Goal: Information Seeking & Learning: Learn about a topic

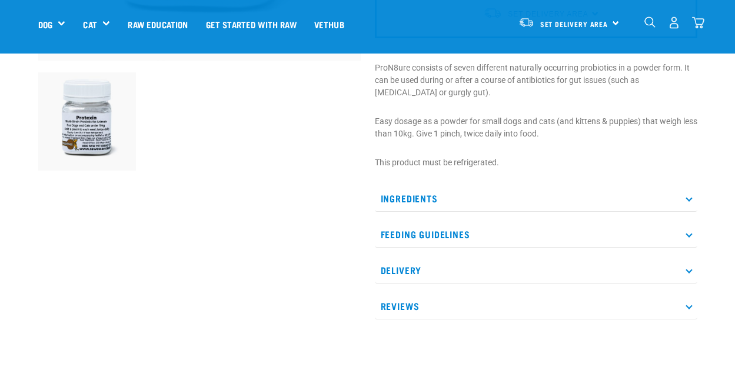
scroll to position [353, 0]
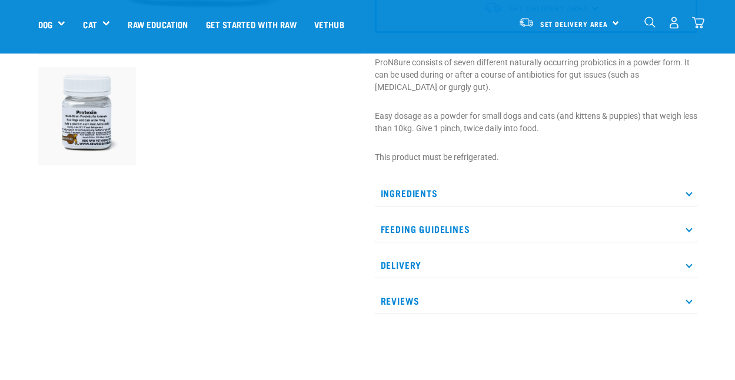
click at [411, 228] on p "Feeding Guidelines" at bounding box center [536, 229] width 323 height 26
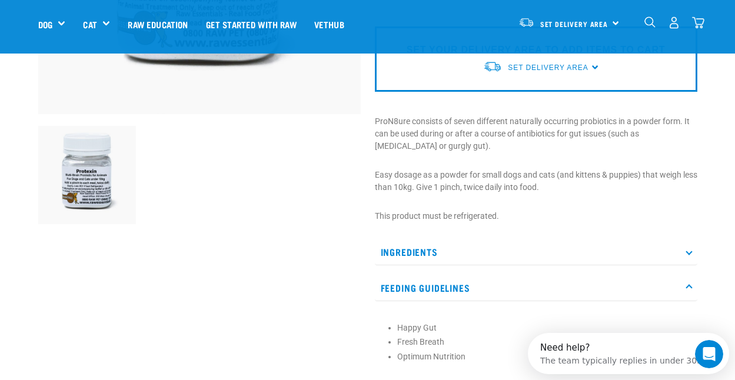
scroll to position [0, 0]
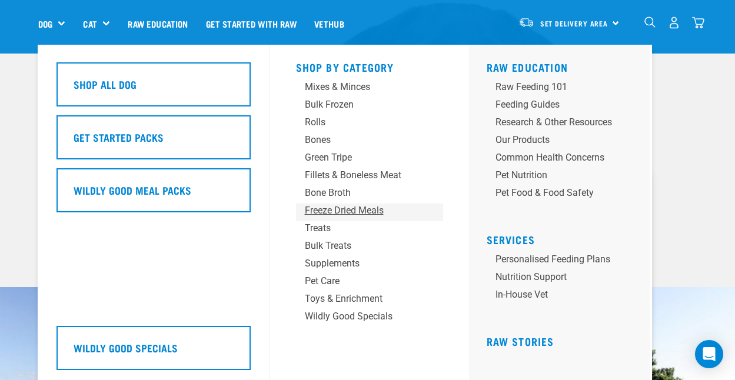
scroll to position [118, 0]
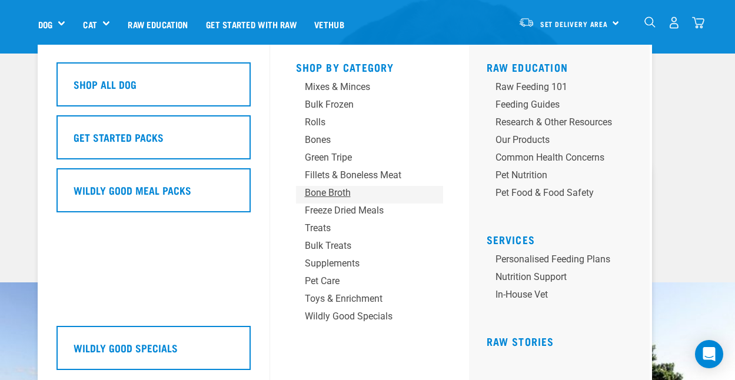
click at [320, 190] on div "Bone Broth" at bounding box center [360, 193] width 110 height 14
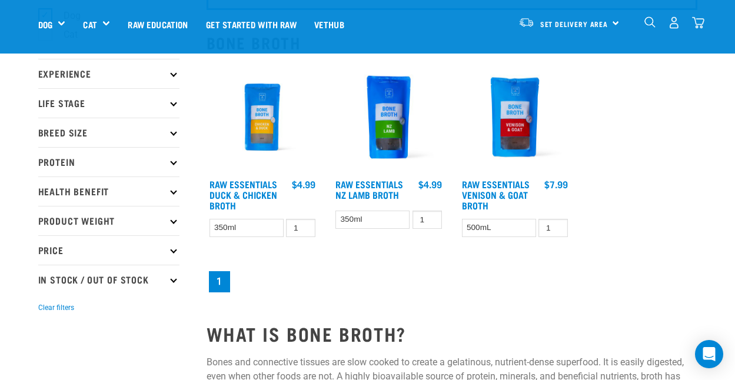
scroll to position [94, 0]
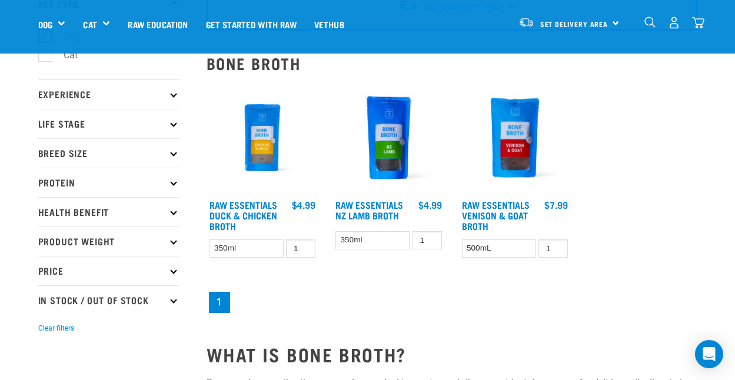
click at [380, 164] on img at bounding box center [389, 138] width 112 height 112
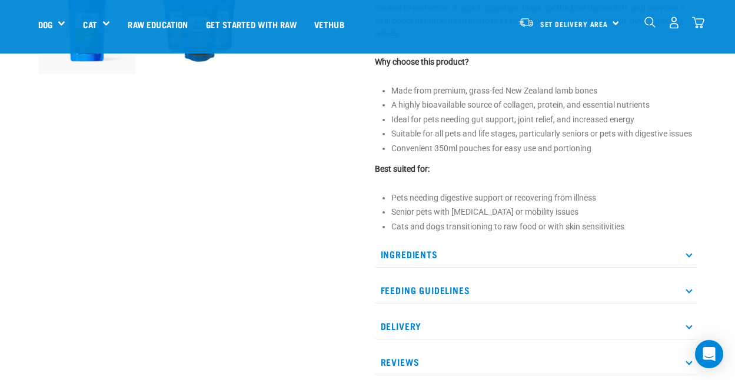
scroll to position [471, 0]
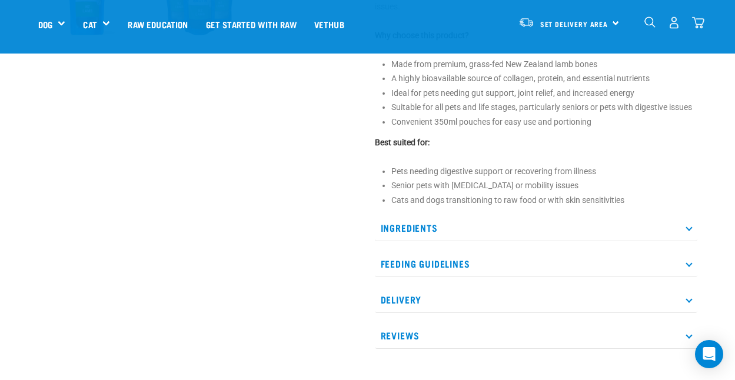
click at [450, 251] on p "Feeding Guidelines" at bounding box center [536, 264] width 323 height 26
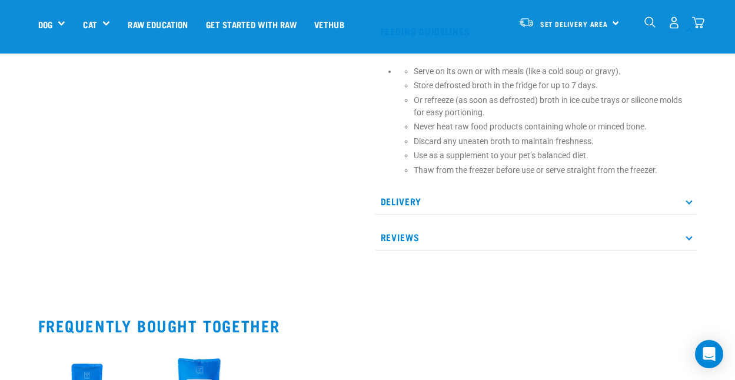
scroll to position [707, 0]
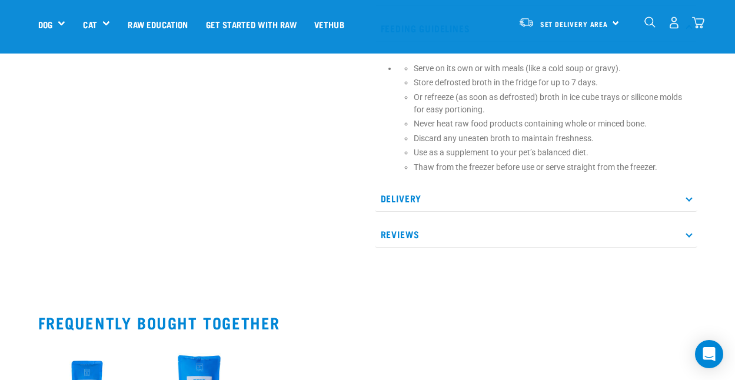
click at [409, 221] on p "Reviews" at bounding box center [536, 234] width 323 height 26
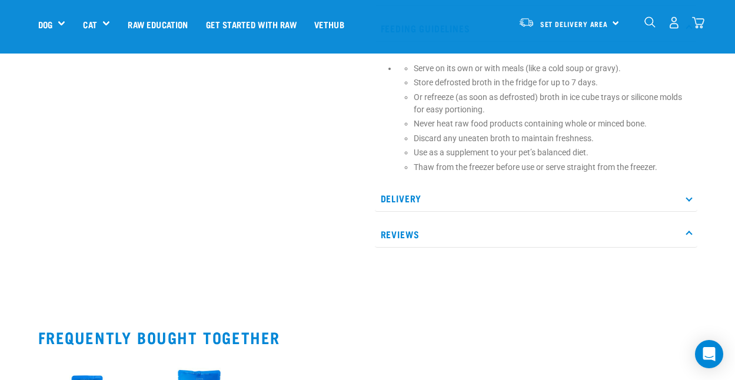
click at [413, 185] on p "Delivery" at bounding box center [536, 198] width 323 height 26
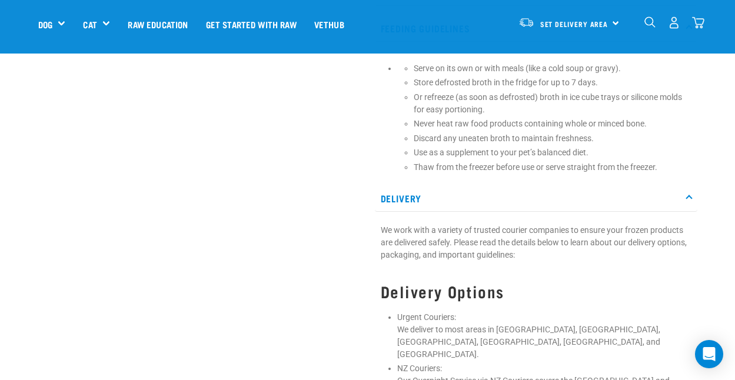
click at [413, 185] on p "Delivery" at bounding box center [536, 198] width 323 height 26
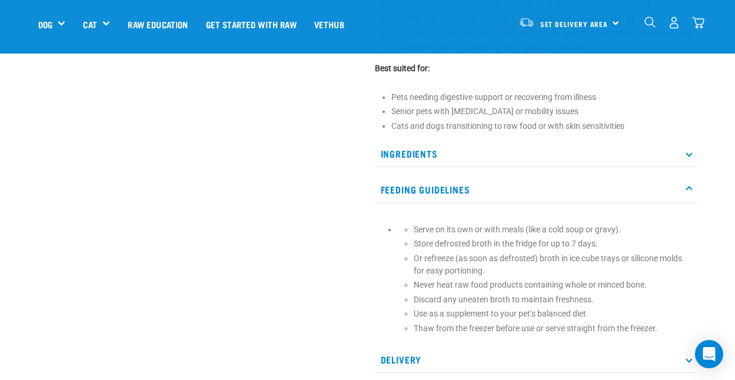
scroll to position [530, 0]
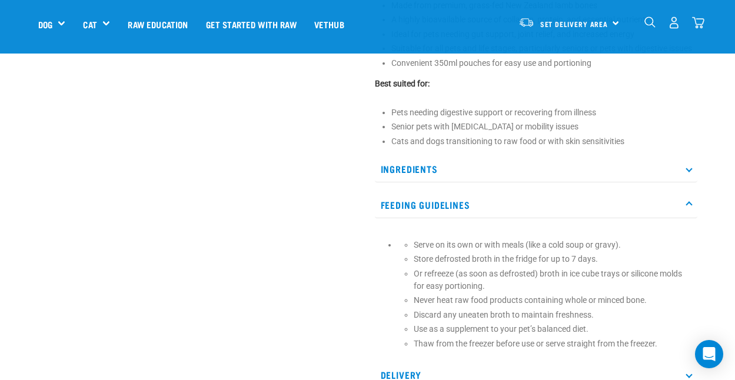
click at [424, 156] on p "Ingredients" at bounding box center [536, 169] width 323 height 26
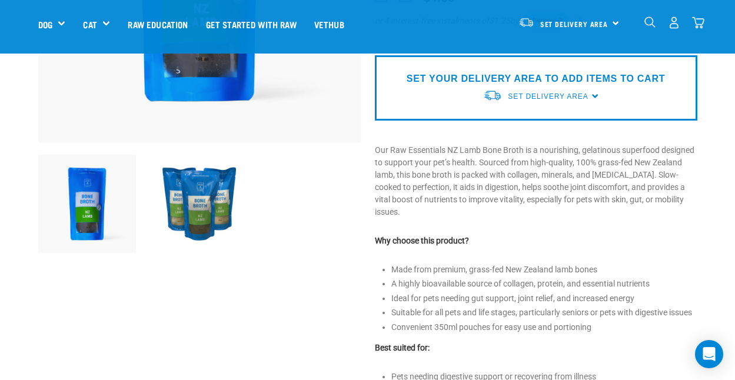
scroll to position [118, 0]
